Goal: Share content: Contribute content

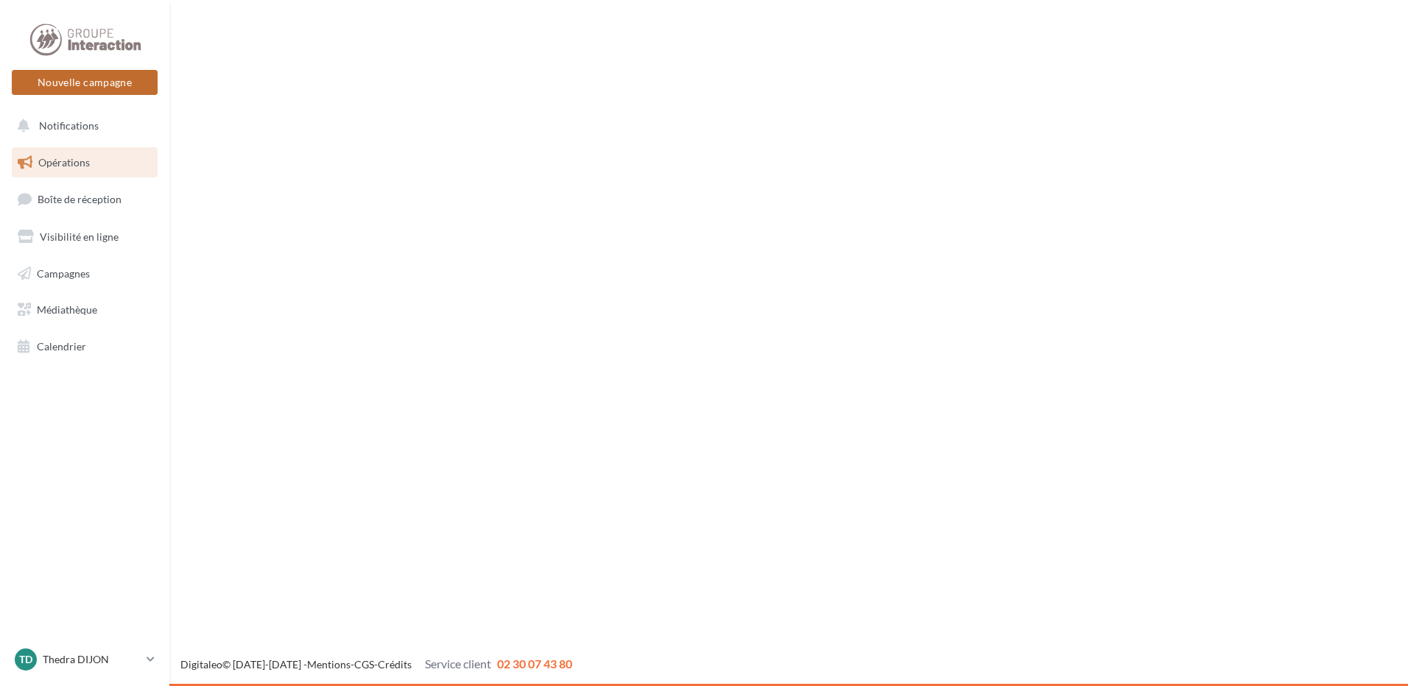
click at [96, 82] on button "Nouvelle campagne" at bounding box center [85, 82] width 146 height 25
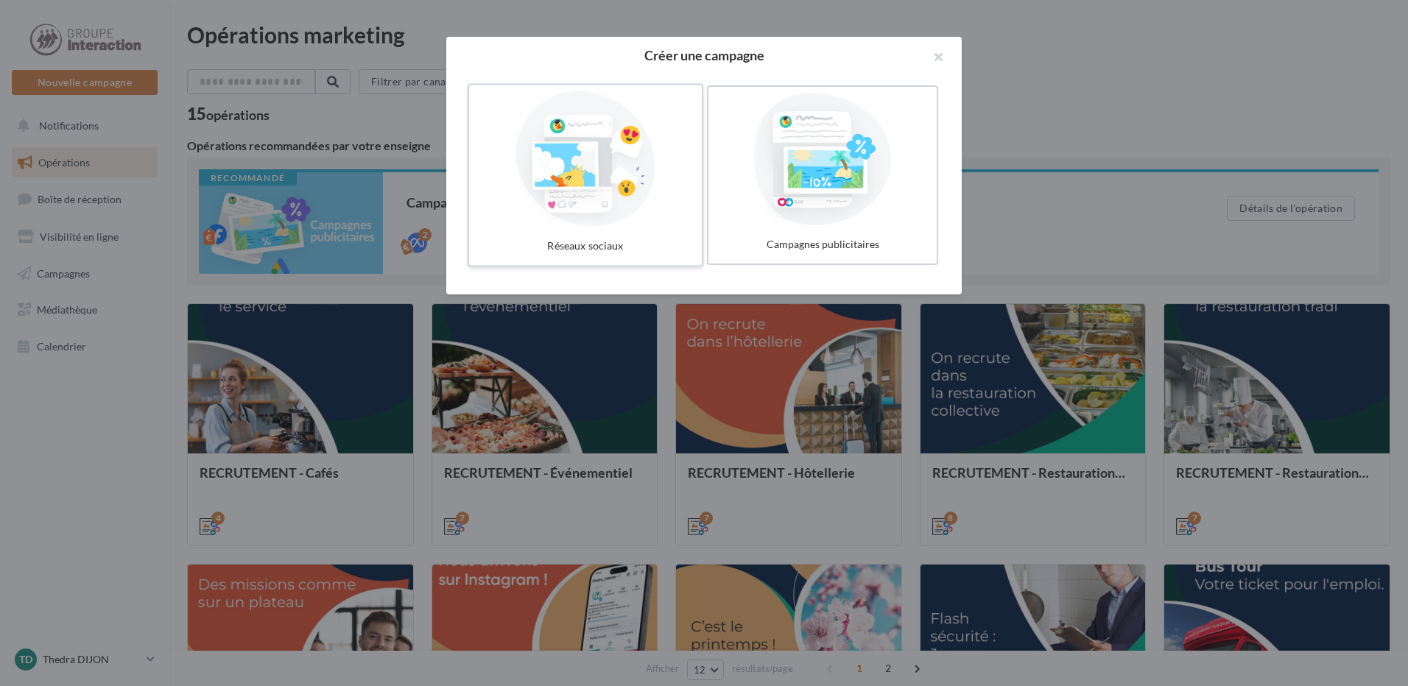
click at [614, 148] on div at bounding box center [585, 159] width 221 height 136
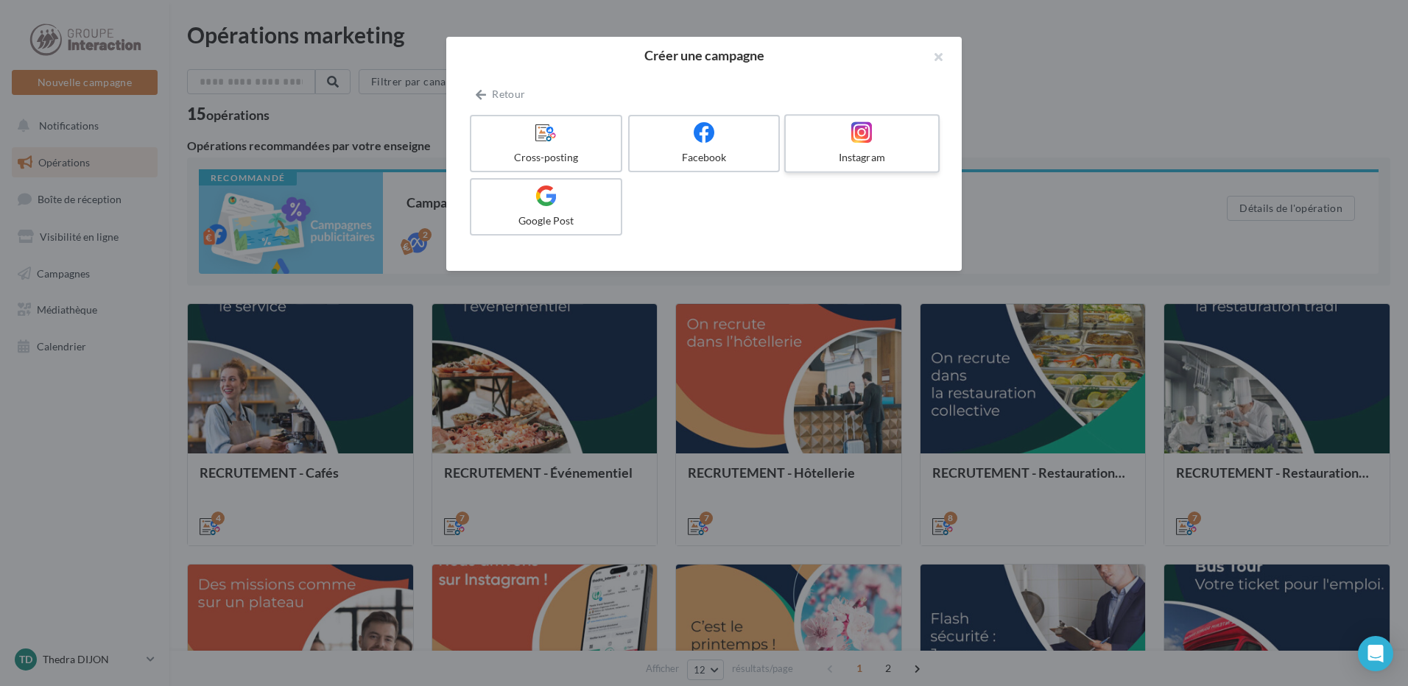
drag, startPoint x: 934, startPoint y: 124, endPoint x: 907, endPoint y: 130, distance: 27.0
click at [930, 124] on label "Instagram" at bounding box center [861, 143] width 155 height 59
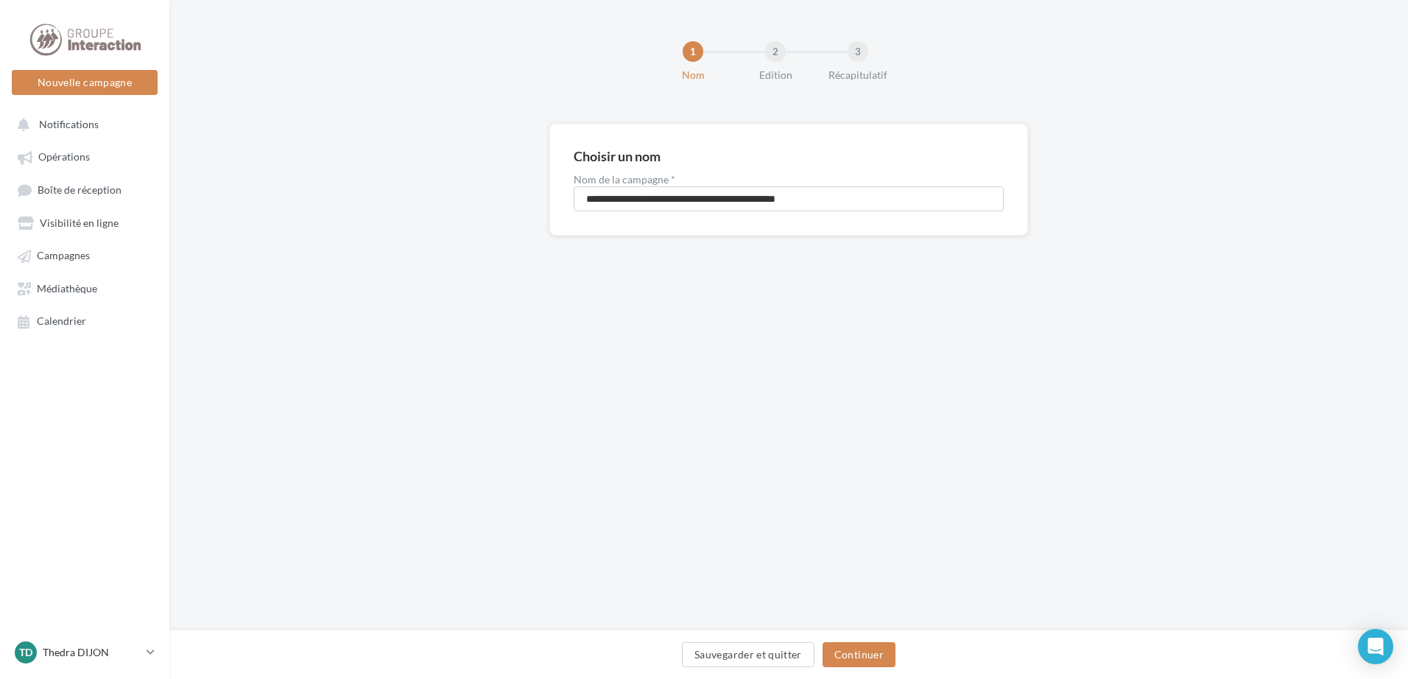
click at [867, 641] on div "Sauvegarder et quitter Continuer" at bounding box center [788, 654] width 1239 height 49
click at [869, 666] on button "Continuer" at bounding box center [859, 654] width 73 height 25
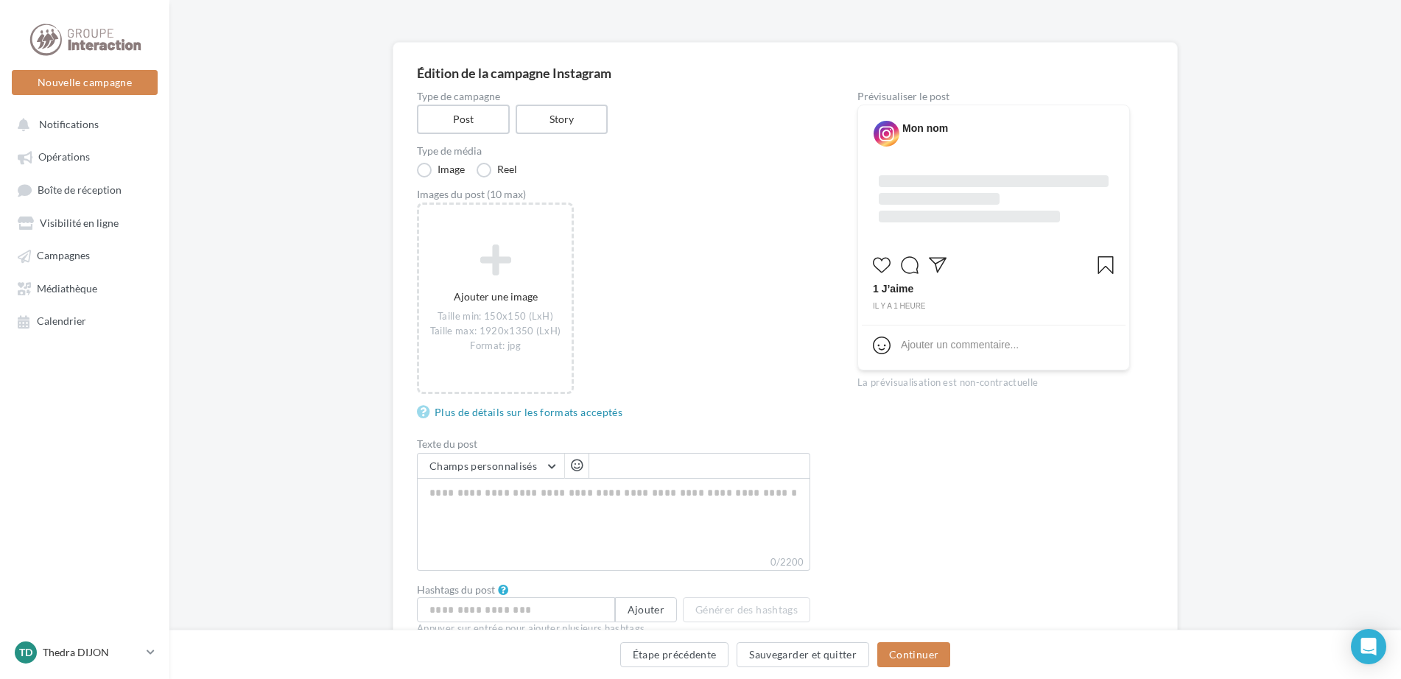
scroll to position [8, 0]
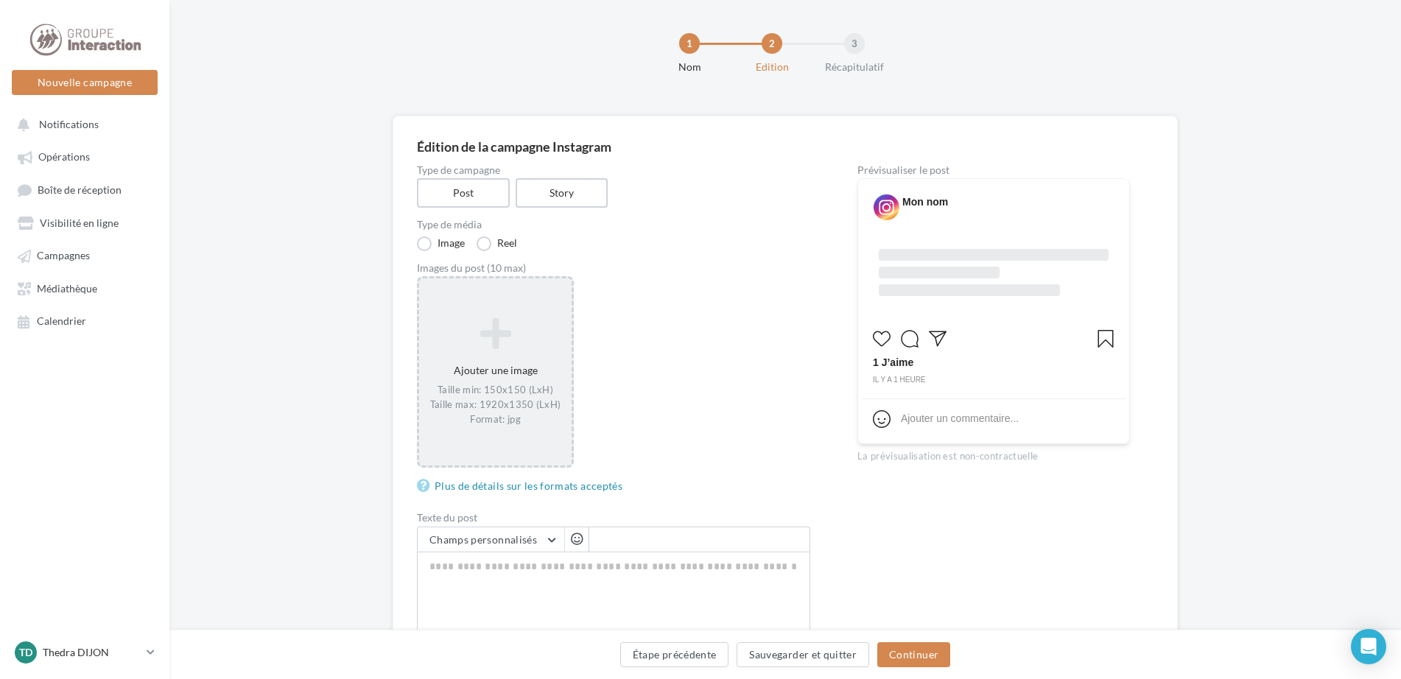
click at [541, 331] on icon at bounding box center [495, 333] width 141 height 35
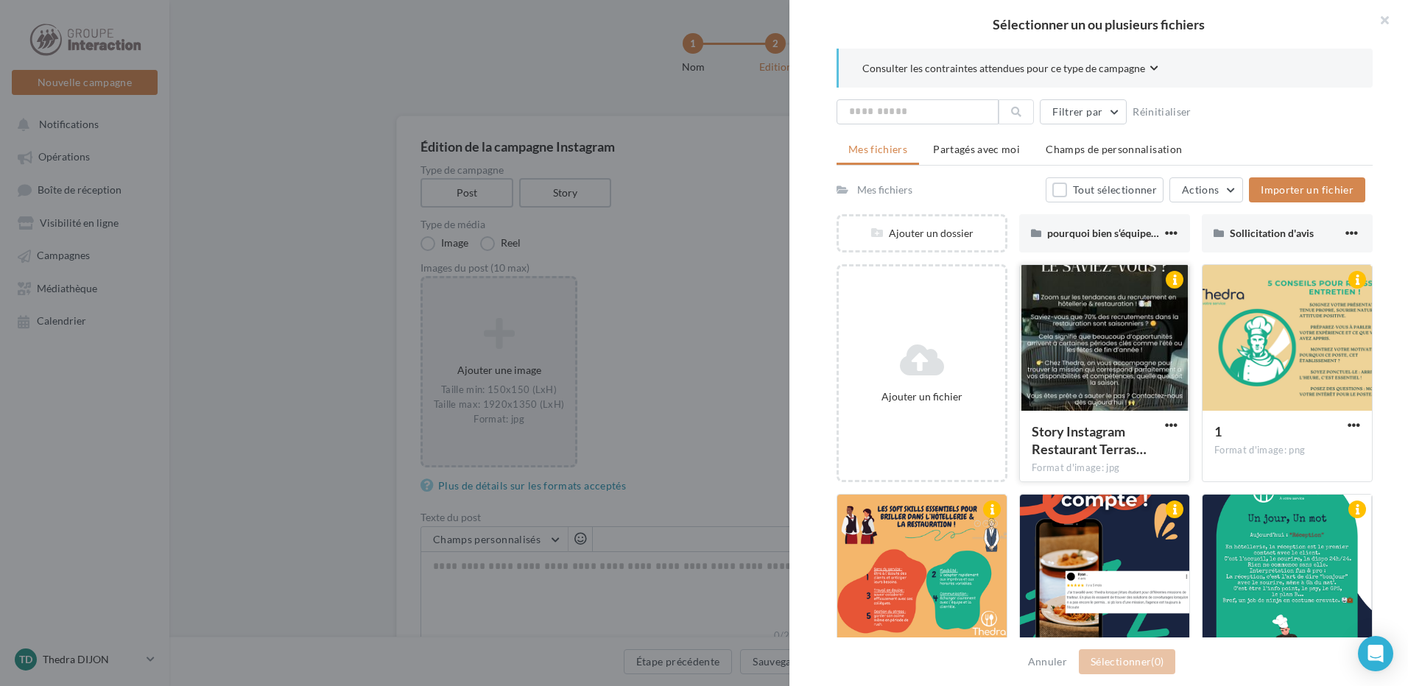
click at [1020, 407] on div at bounding box center [1104, 338] width 169 height 147
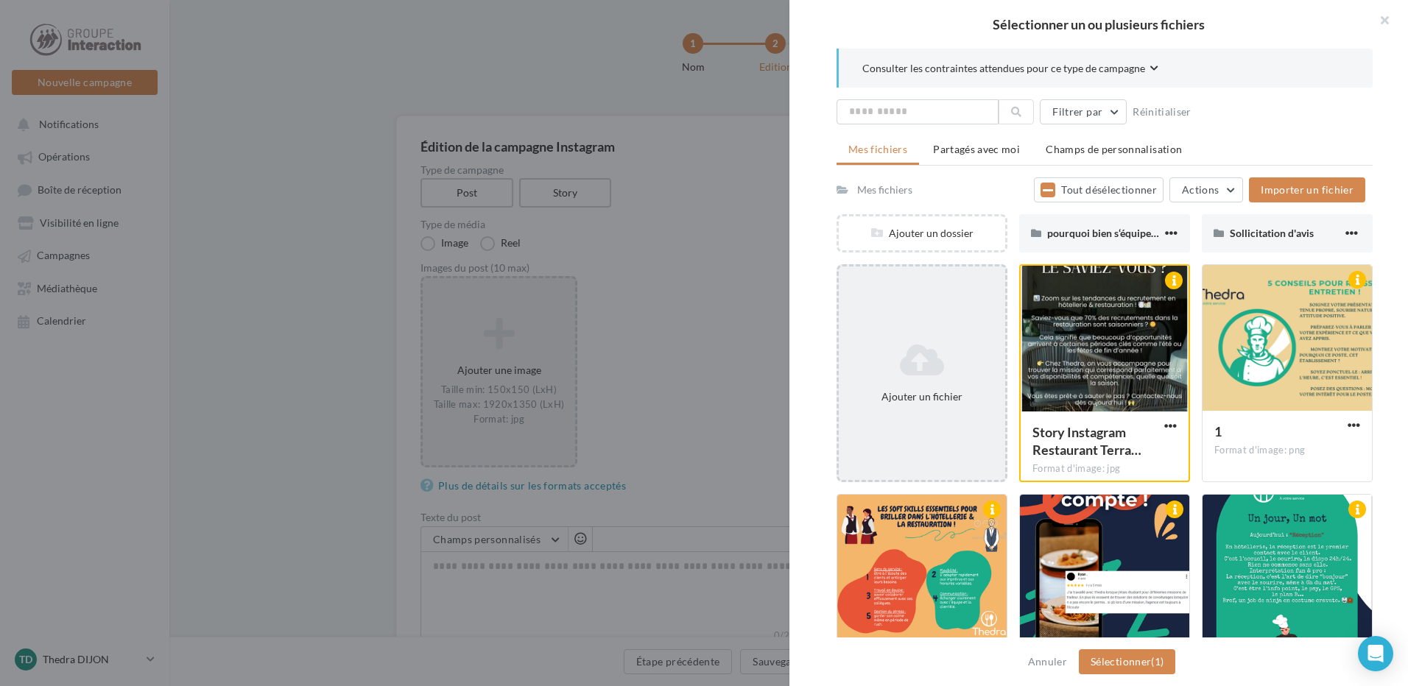
click at [904, 332] on div "Ajouter un fichier" at bounding box center [922, 373] width 171 height 218
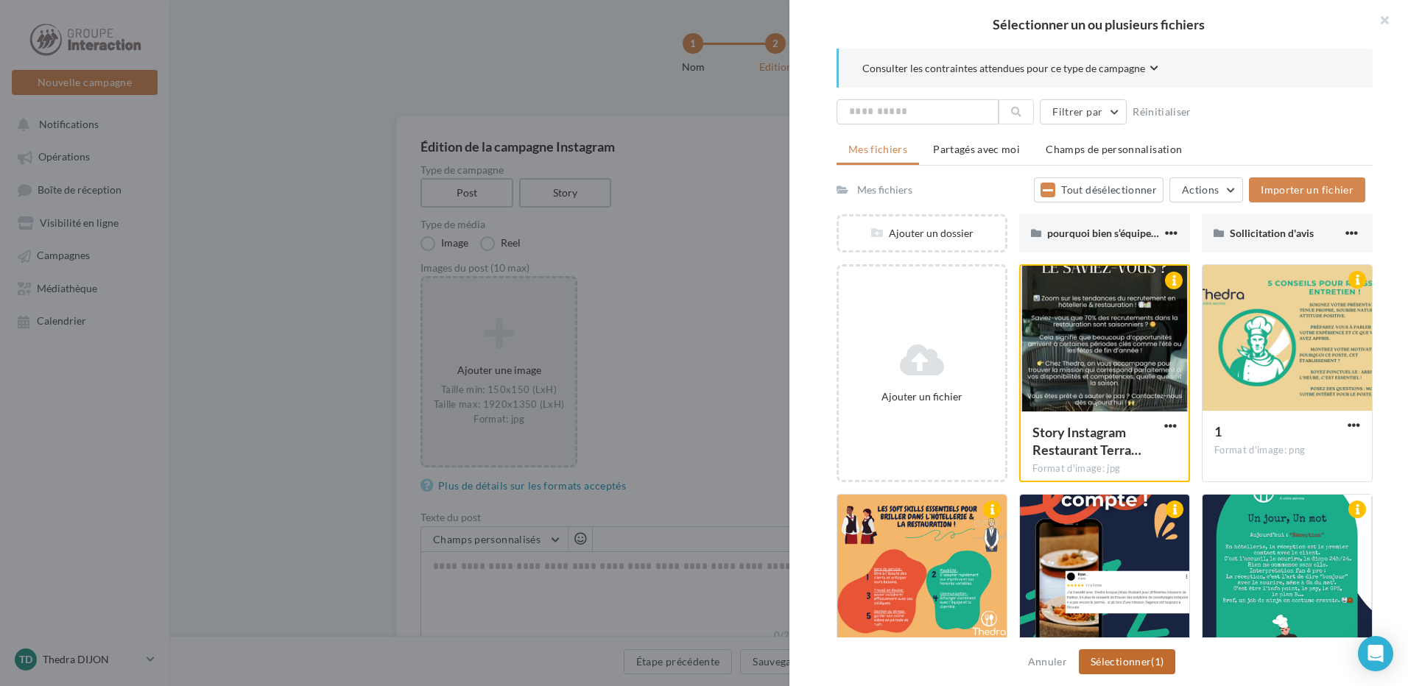
click at [1149, 664] on button "Sélectionner (1)" at bounding box center [1127, 662] width 96 height 25
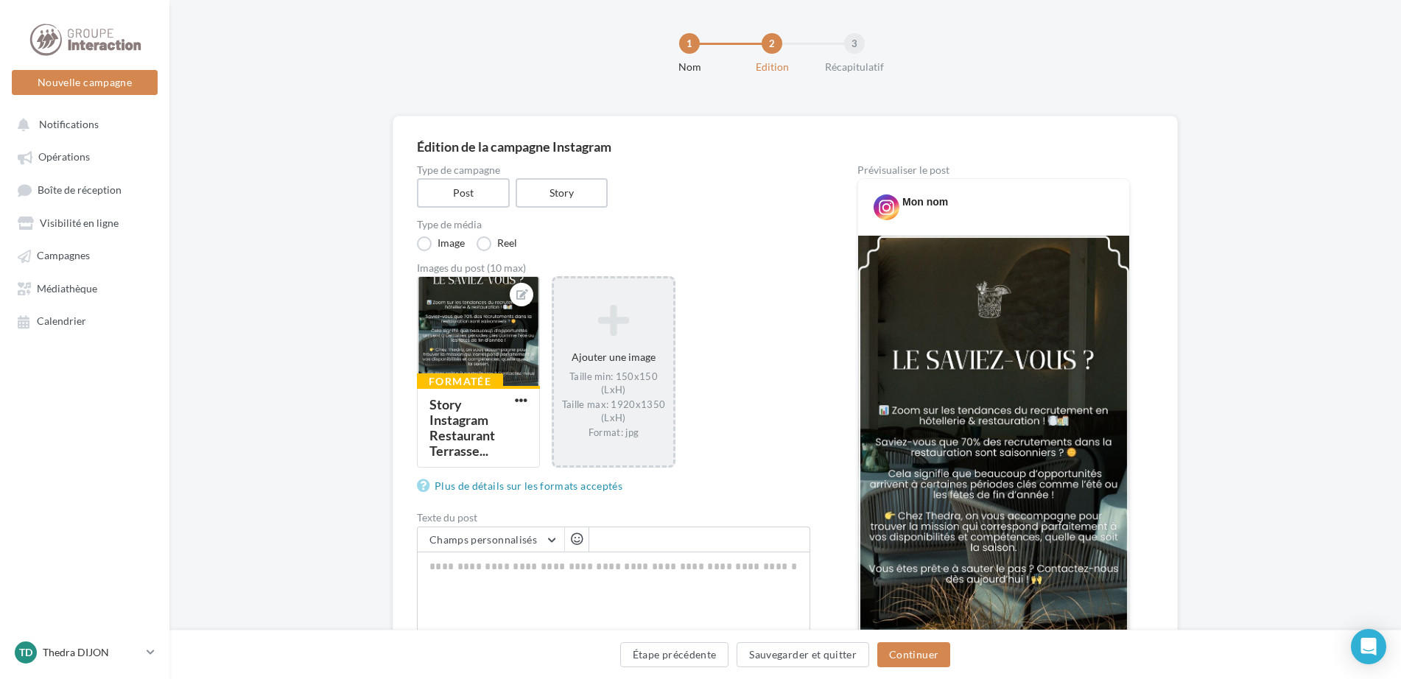
click at [595, 359] on div "Ajouter une image Taille min: 150x150 (LxH) Taille max: 1920x1350 (LxH) Format:…" at bounding box center [613, 372] width 119 height 150
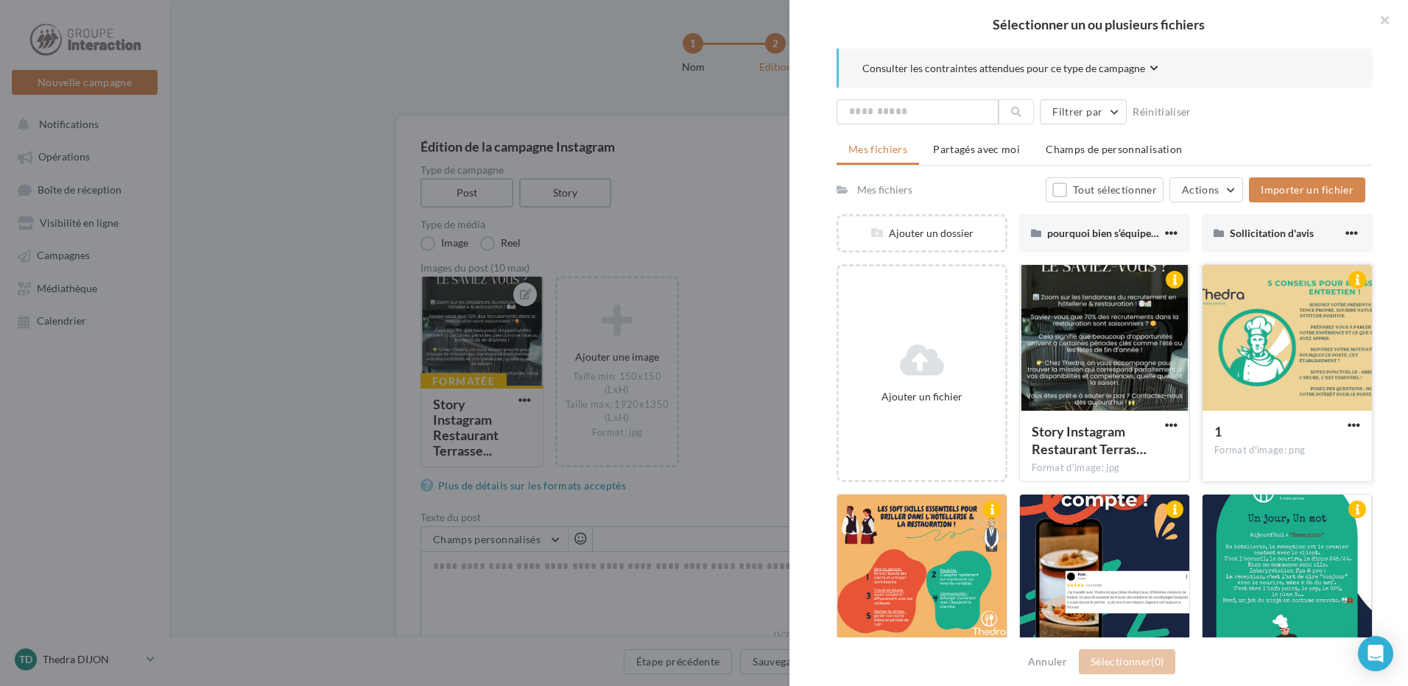
click at [1267, 381] on div at bounding box center [1287, 338] width 169 height 147
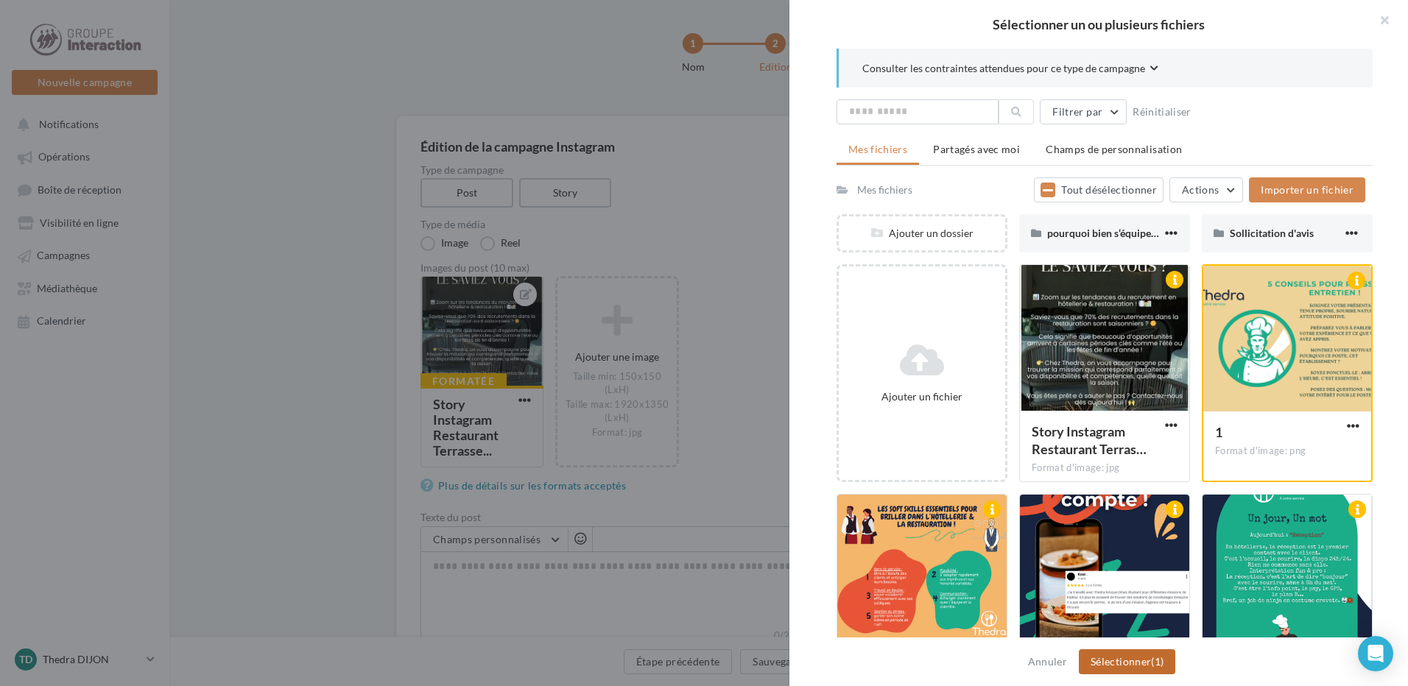
click at [1130, 665] on button "Sélectionner (1)" at bounding box center [1127, 662] width 96 height 25
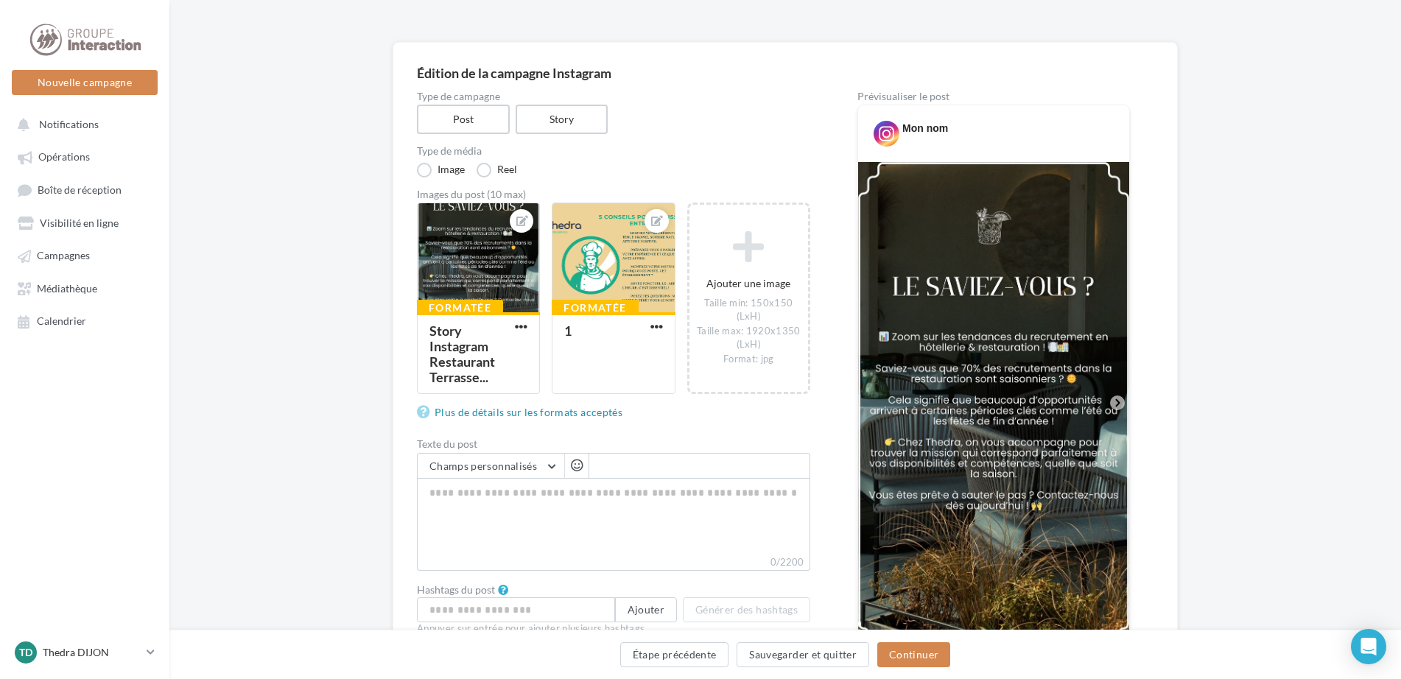
scroll to position [229, 0]
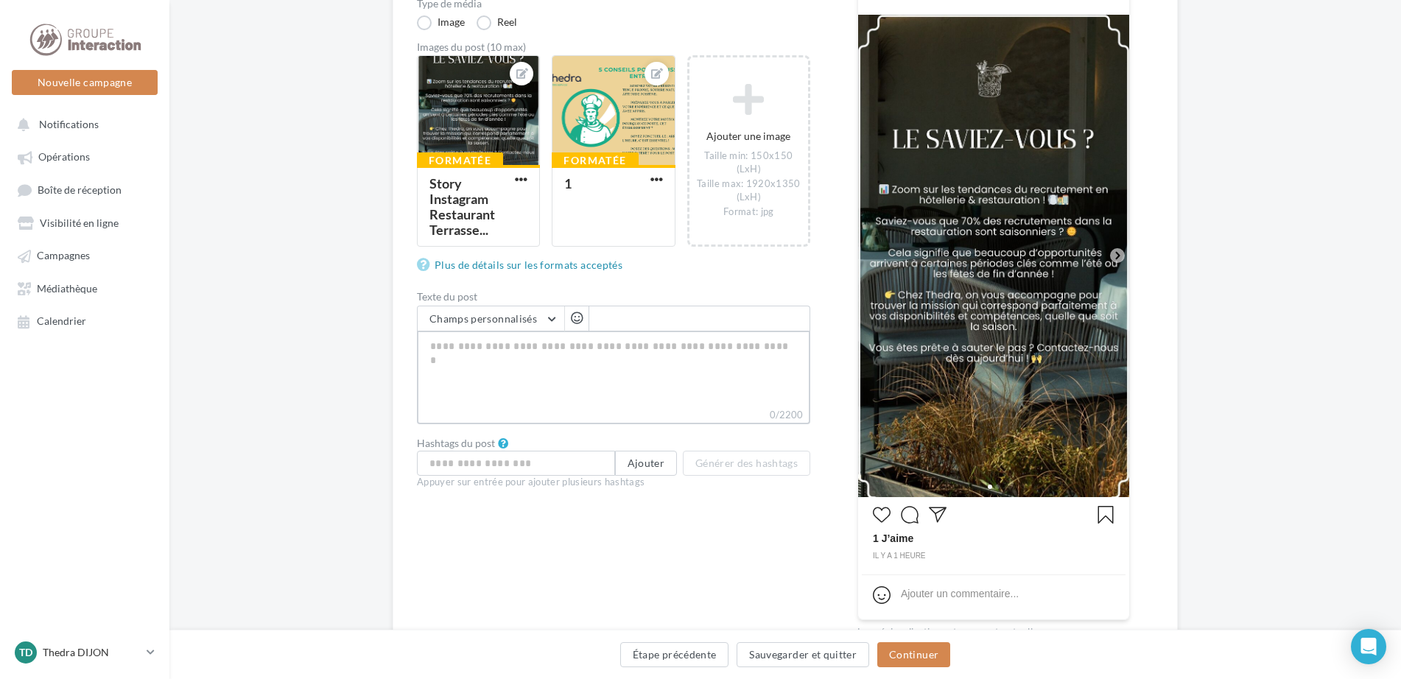
type textarea "**********"
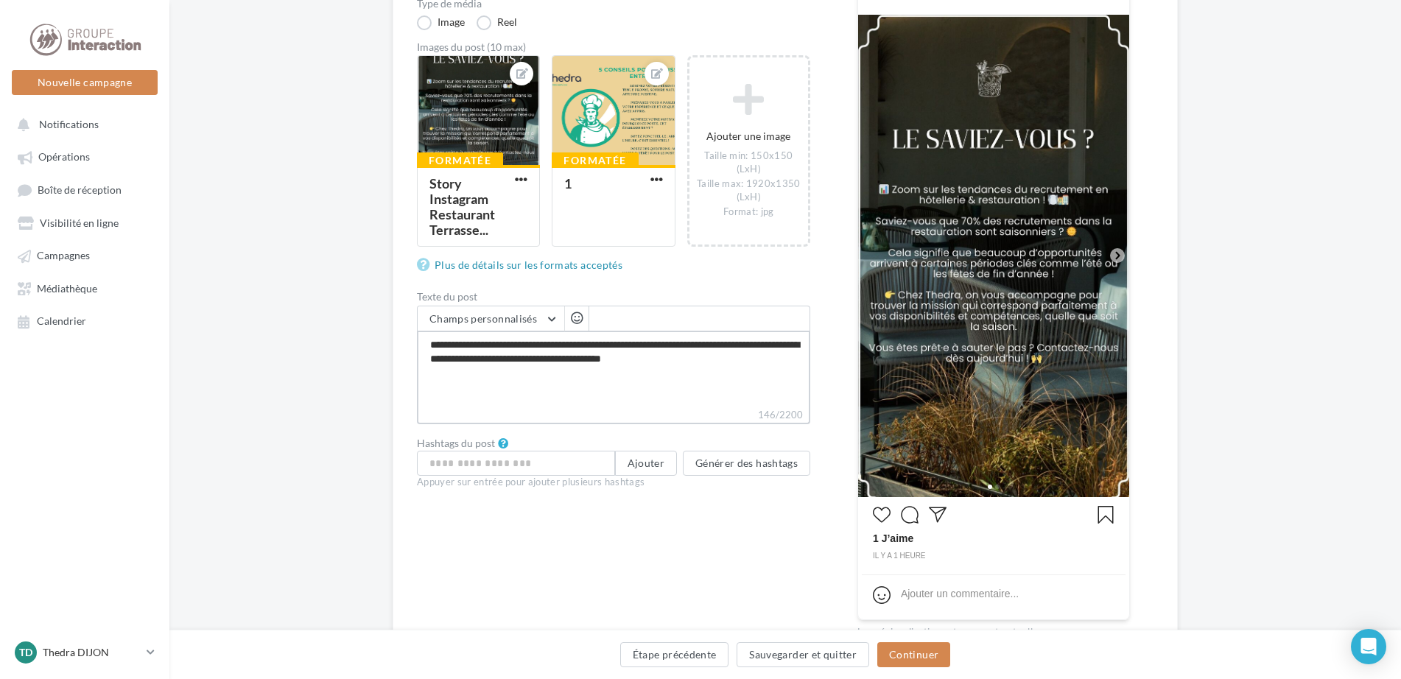
type textarea "**********"
click at [1044, 407] on img at bounding box center [993, 256] width 271 height 482
click at [1120, 256] on icon at bounding box center [1117, 255] width 13 height 13
click at [1115, 256] on icon at bounding box center [1117, 255] width 13 height 13
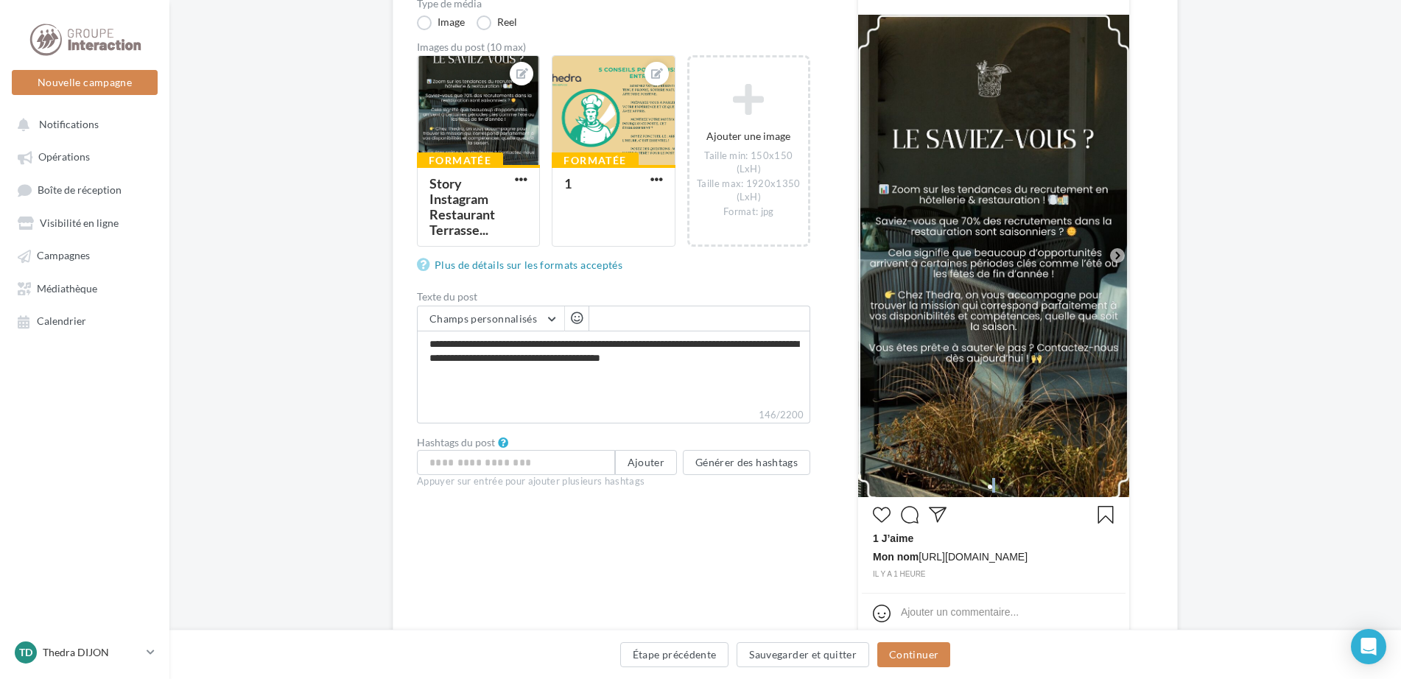
click at [1115, 256] on icon at bounding box center [1117, 255] width 13 height 13
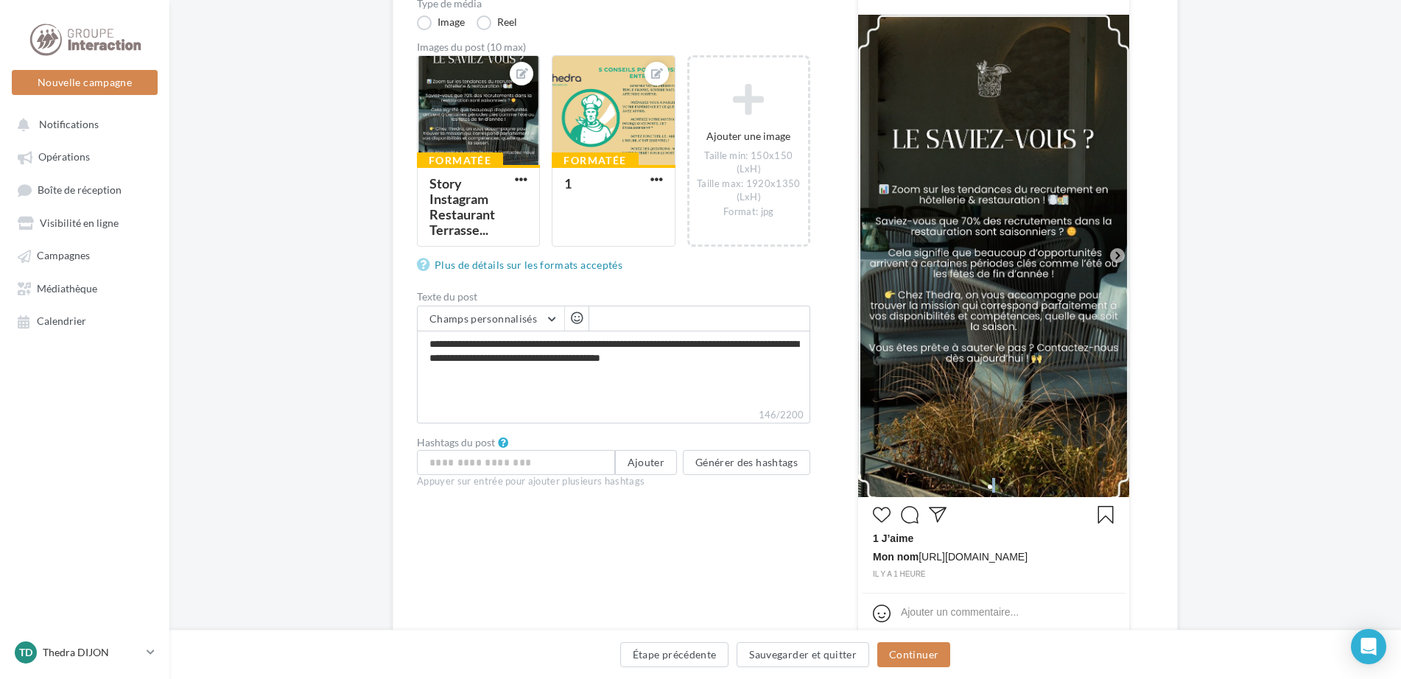
click at [1115, 256] on icon at bounding box center [1117, 255] width 13 height 13
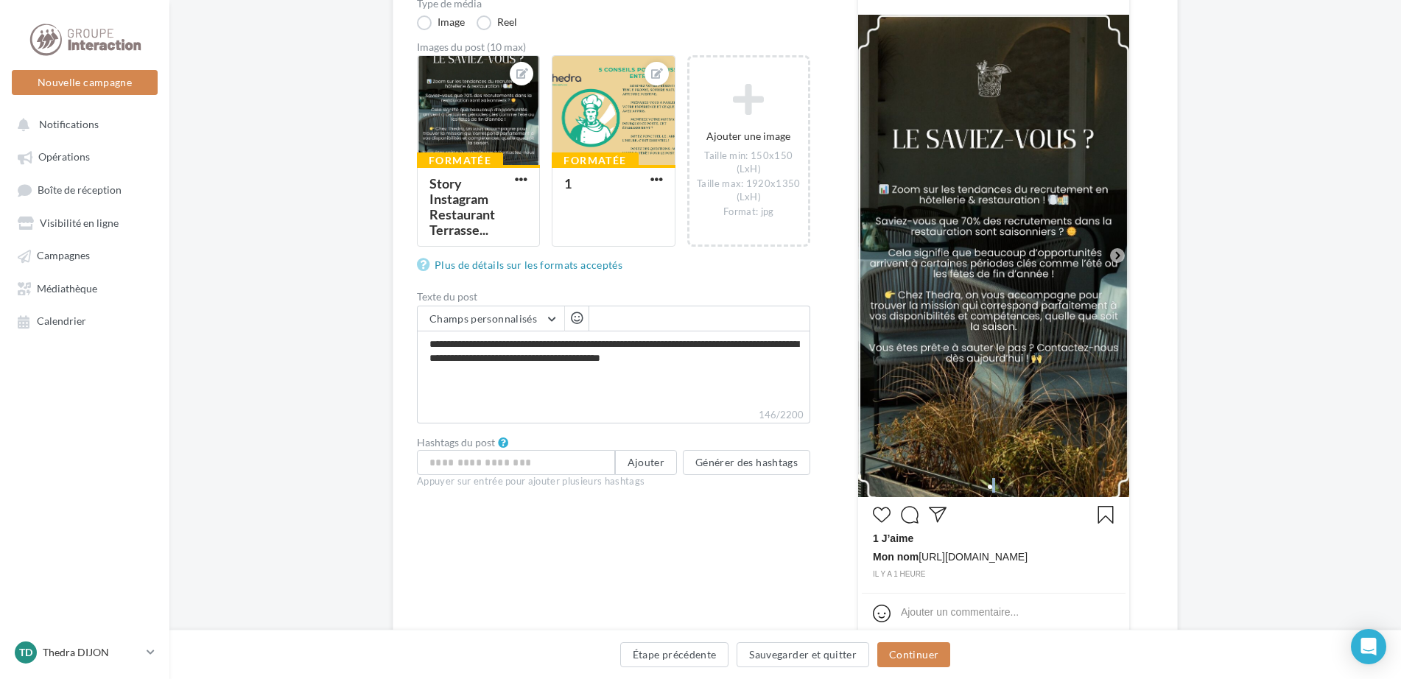
click at [1115, 256] on icon at bounding box center [1117, 255] width 13 height 13
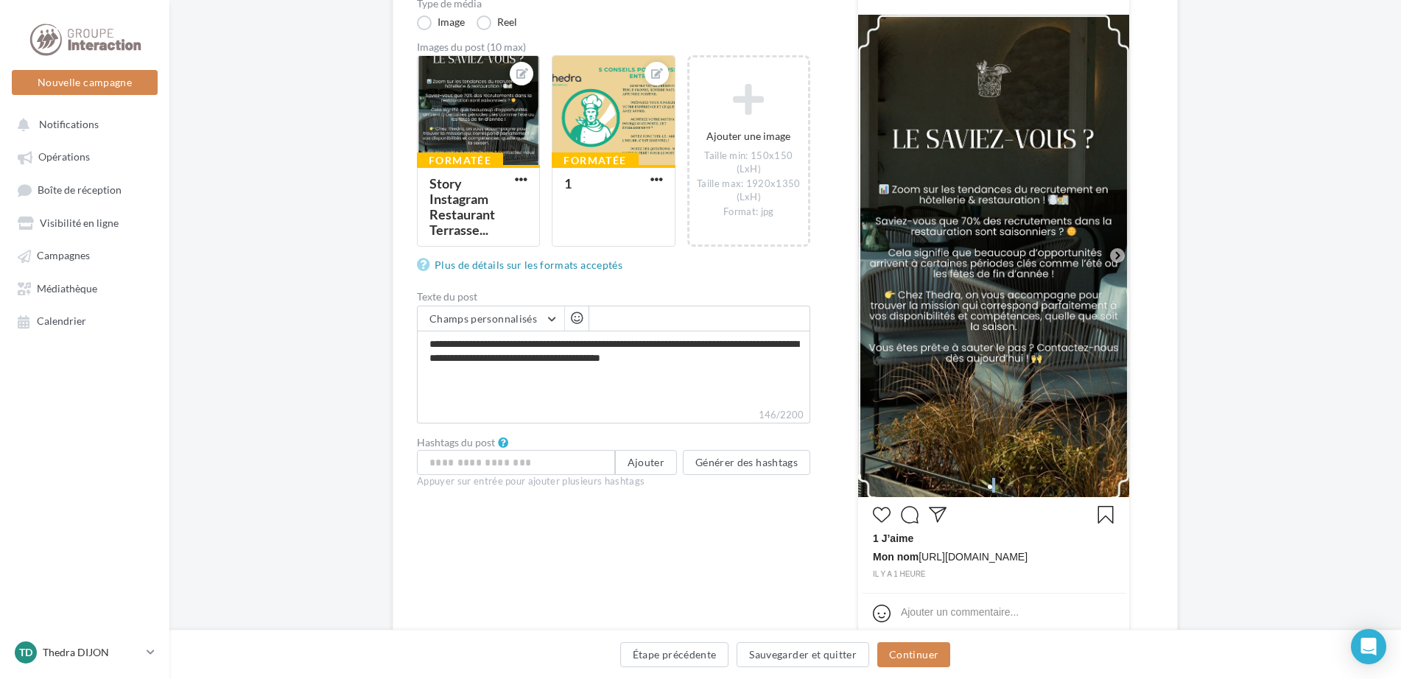
click at [1115, 256] on icon at bounding box center [1117, 255] width 13 height 13
click at [1120, 257] on icon at bounding box center [1117, 255] width 13 height 13
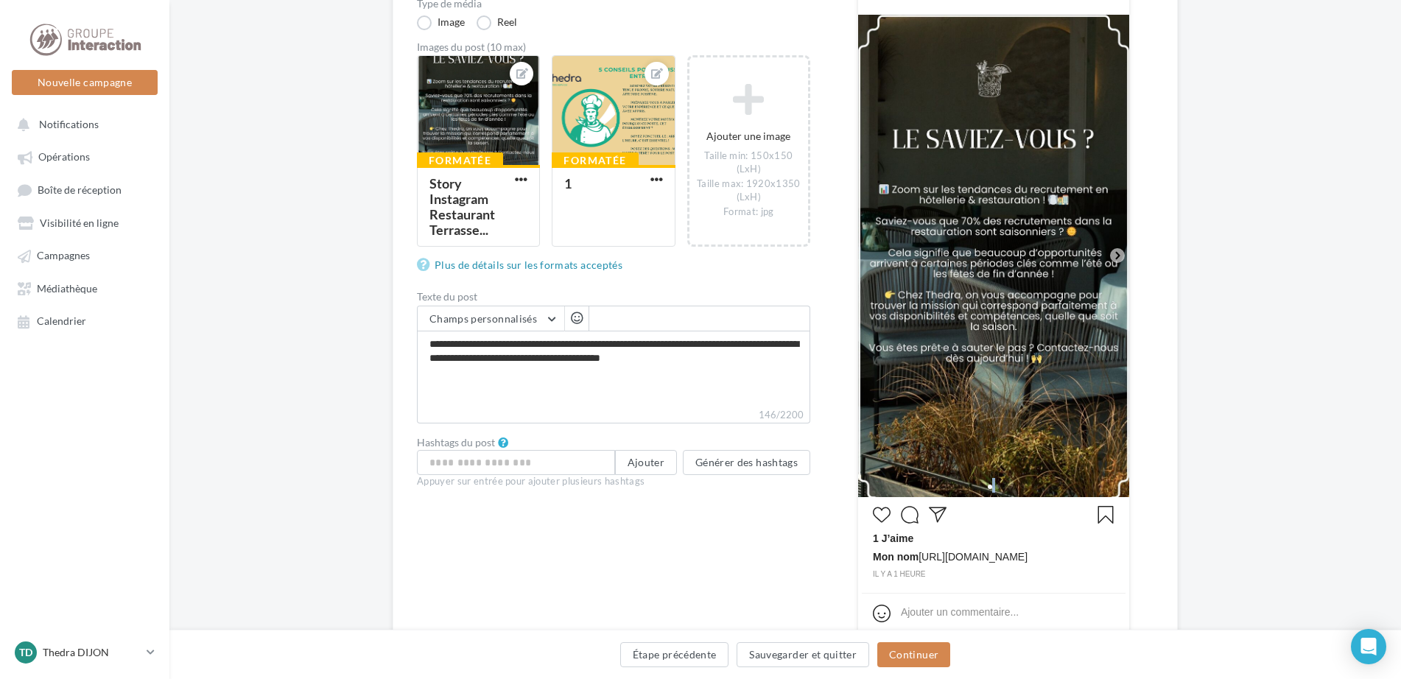
click at [1120, 257] on icon at bounding box center [1117, 255] width 13 height 13
drag, startPoint x: 1117, startPoint y: 256, endPoint x: 809, endPoint y: 283, distance: 309.7
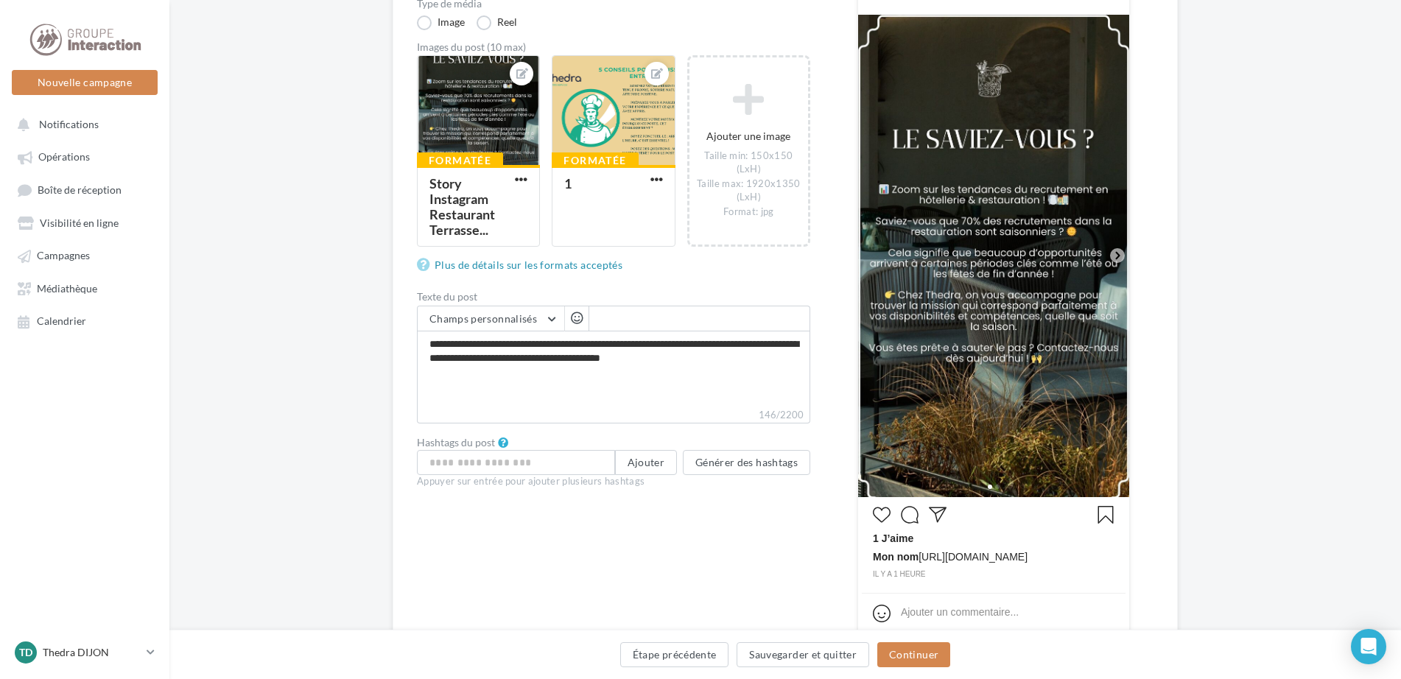
click at [812, 283] on div "Type de campagne Post Story Type de média Image Reel Images du post (10 max) Fo…" at bounding box center [785, 306] width 736 height 725
click at [1040, 331] on img at bounding box center [993, 256] width 271 height 482
click at [1116, 258] on icon at bounding box center [1117, 255] width 13 height 13
click at [1116, 258] on icon at bounding box center [1117, 255] width 4 height 7
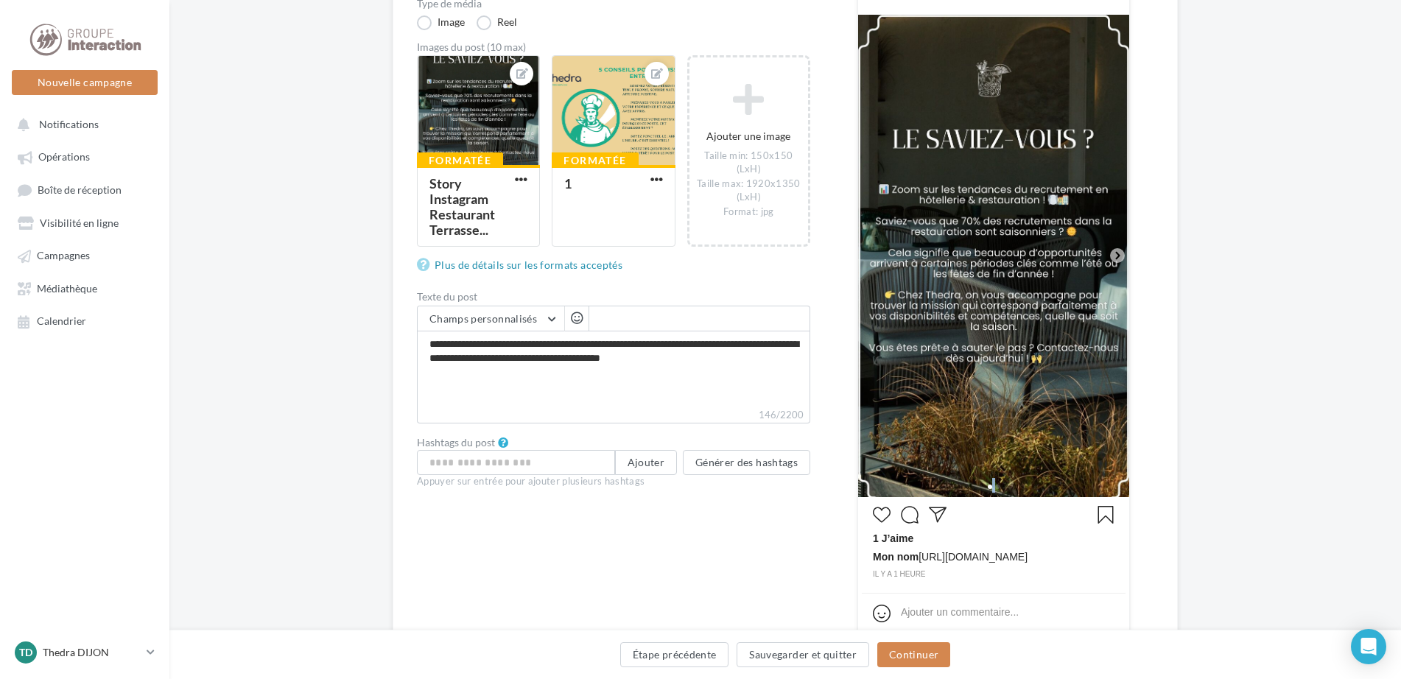
click at [1116, 258] on icon at bounding box center [1117, 255] width 4 height 7
click at [1113, 259] on icon at bounding box center [1117, 255] width 13 height 13
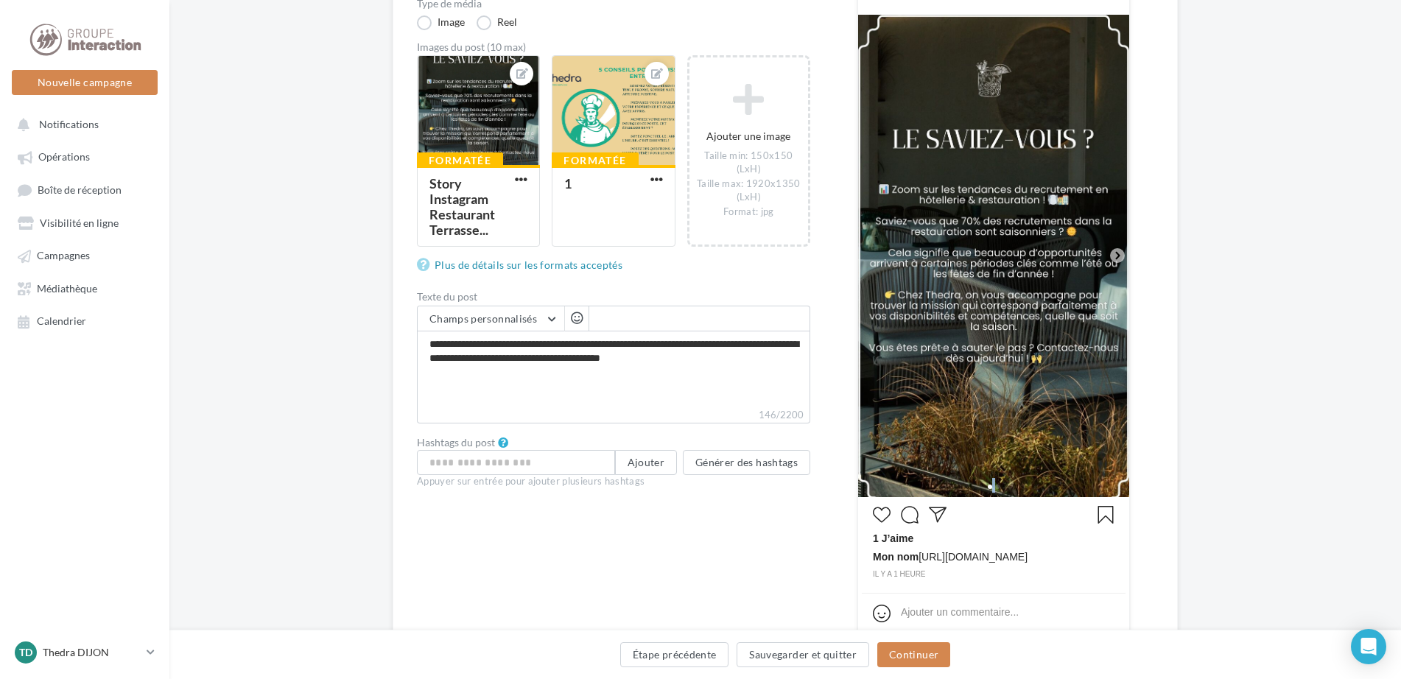
click at [1113, 259] on icon at bounding box center [1117, 255] width 13 height 13
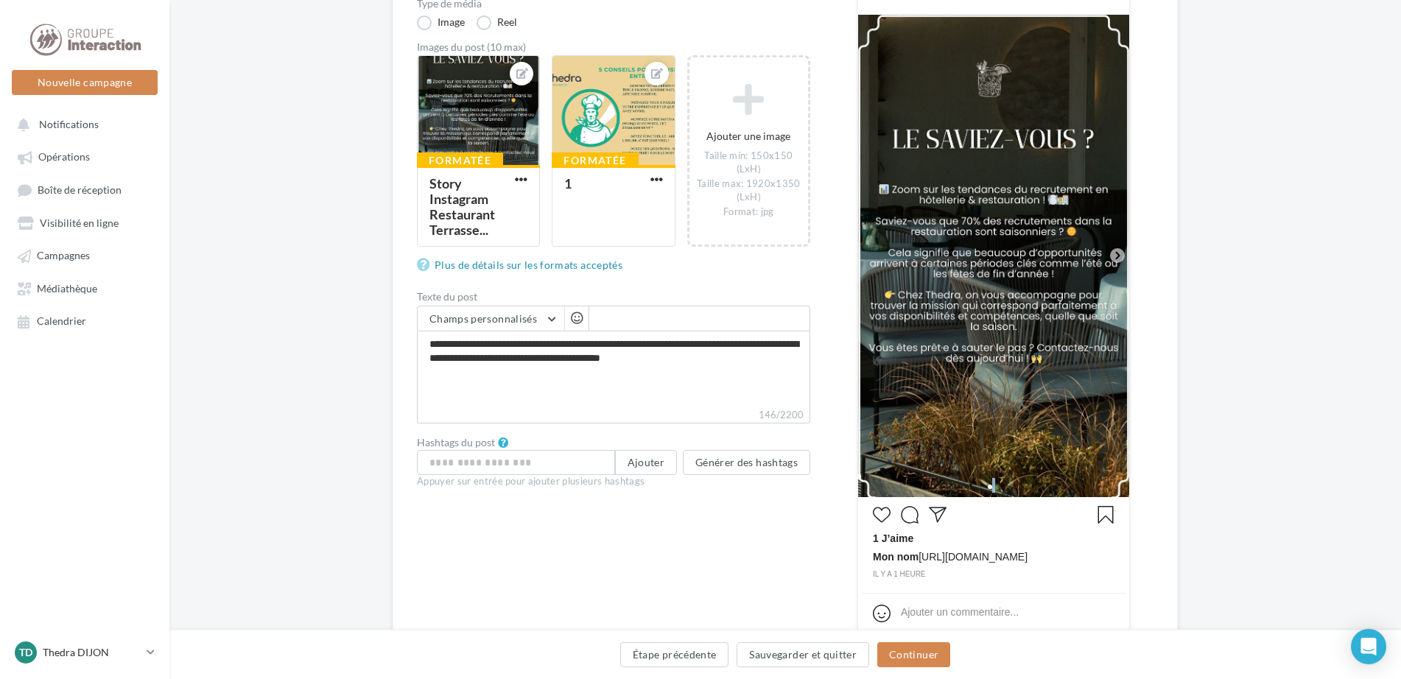
click at [1113, 259] on icon at bounding box center [1117, 255] width 13 height 13
